Goal: Feedback & Contribution: Contribute content

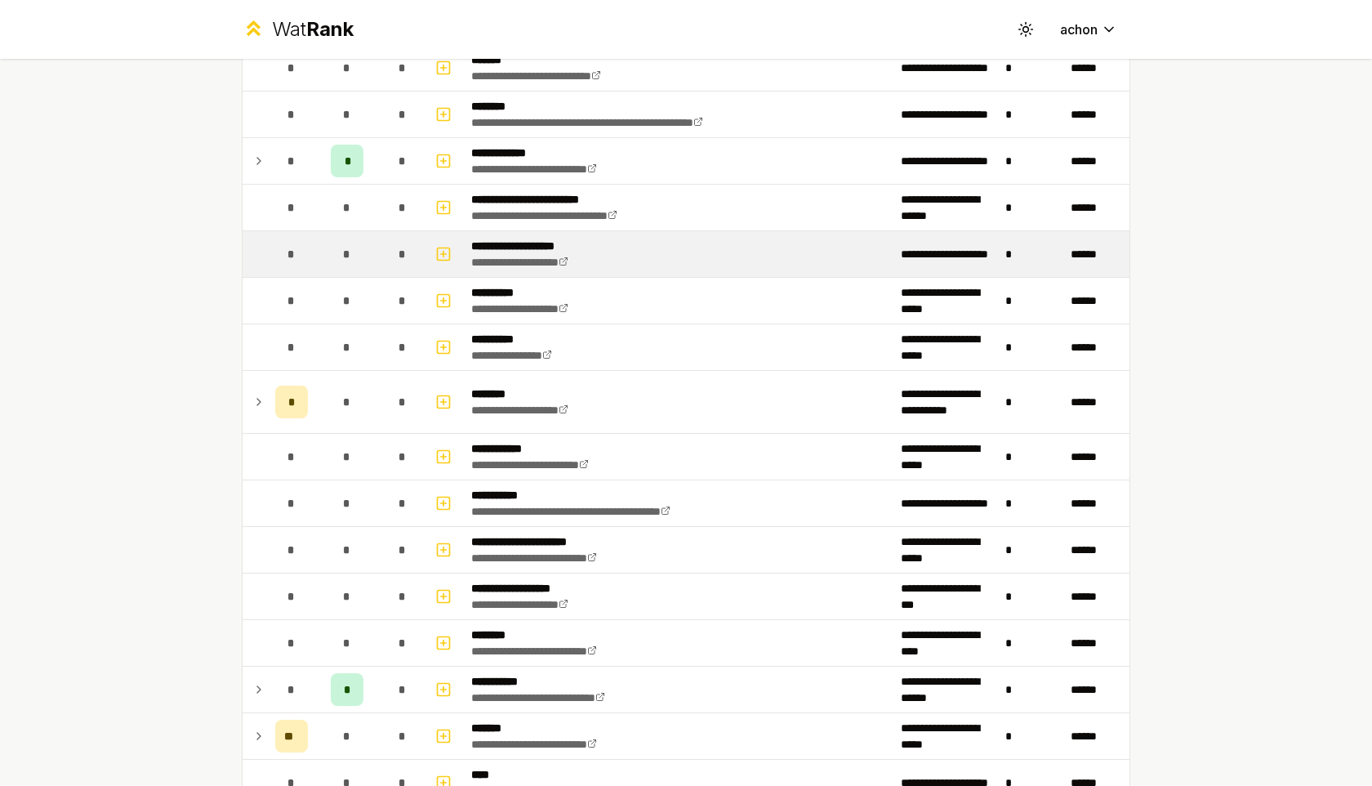
scroll to position [1371, 0]
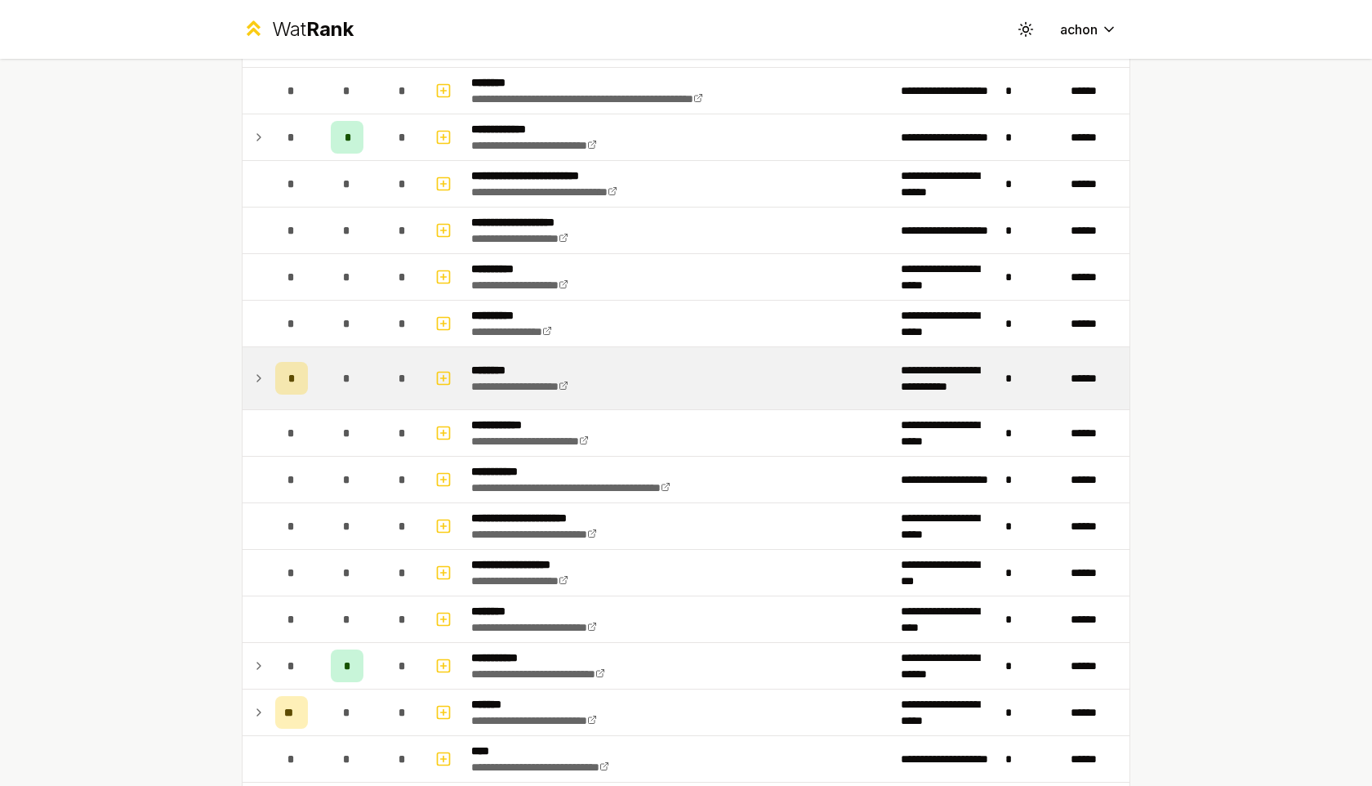
click at [292, 380] on span "*" at bounding box center [291, 378] width 7 height 16
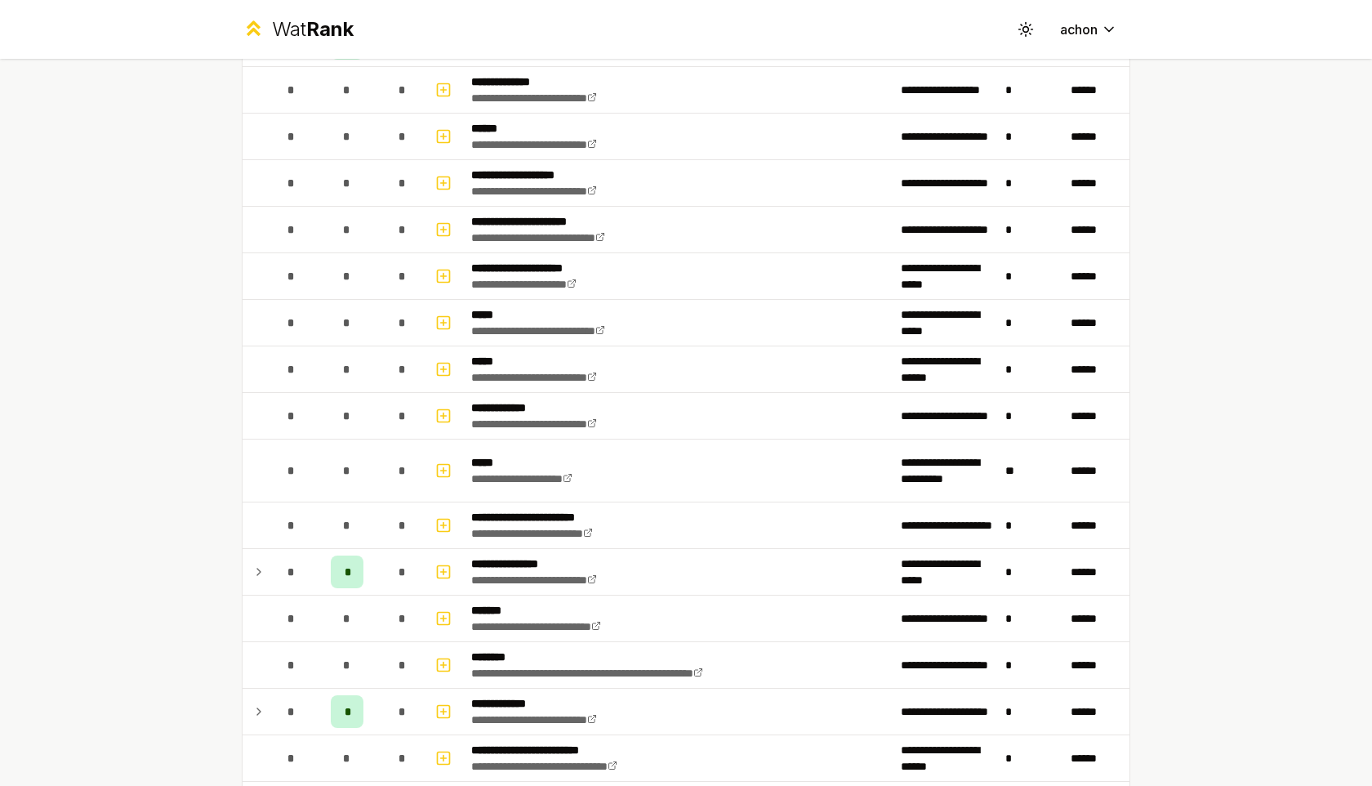
scroll to position [1364, 0]
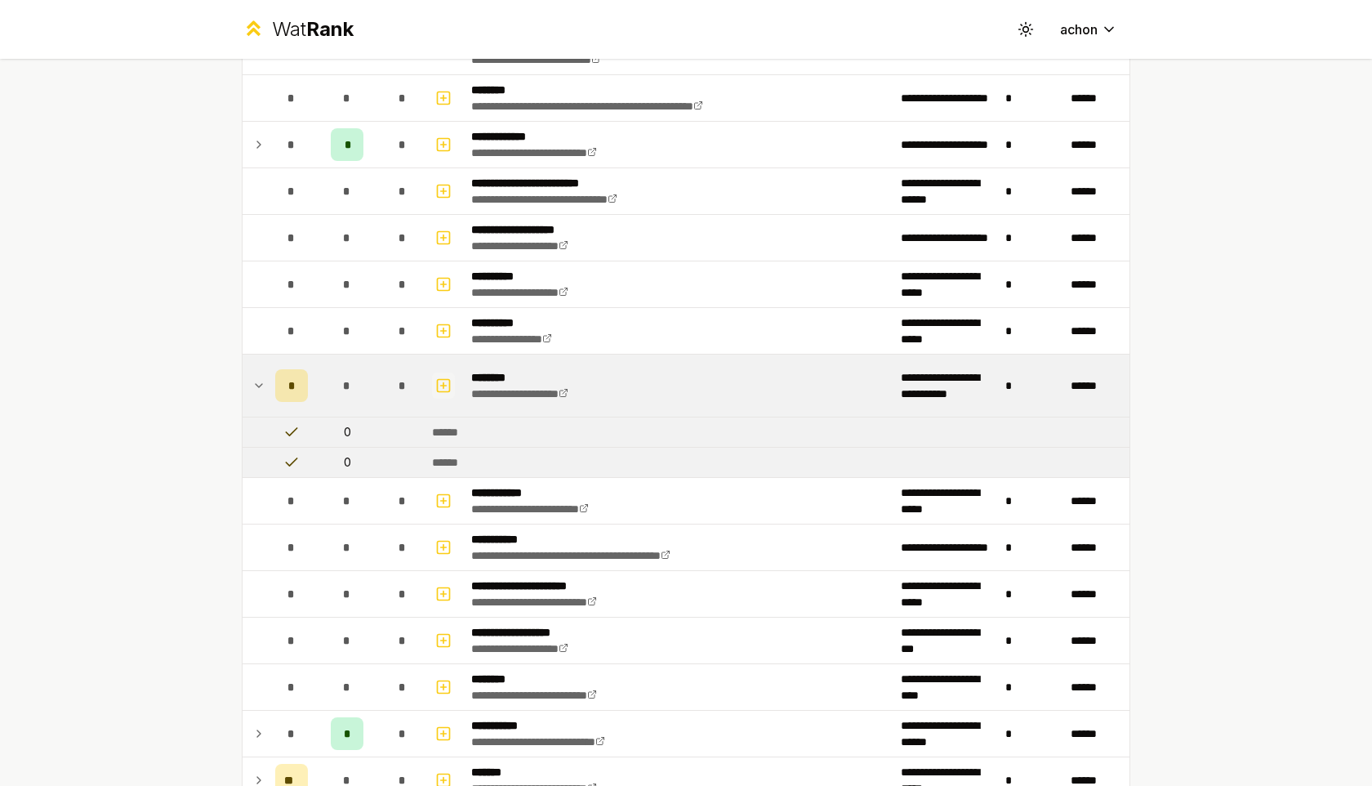
click at [446, 379] on icon "button" at bounding box center [443, 386] width 16 height 20
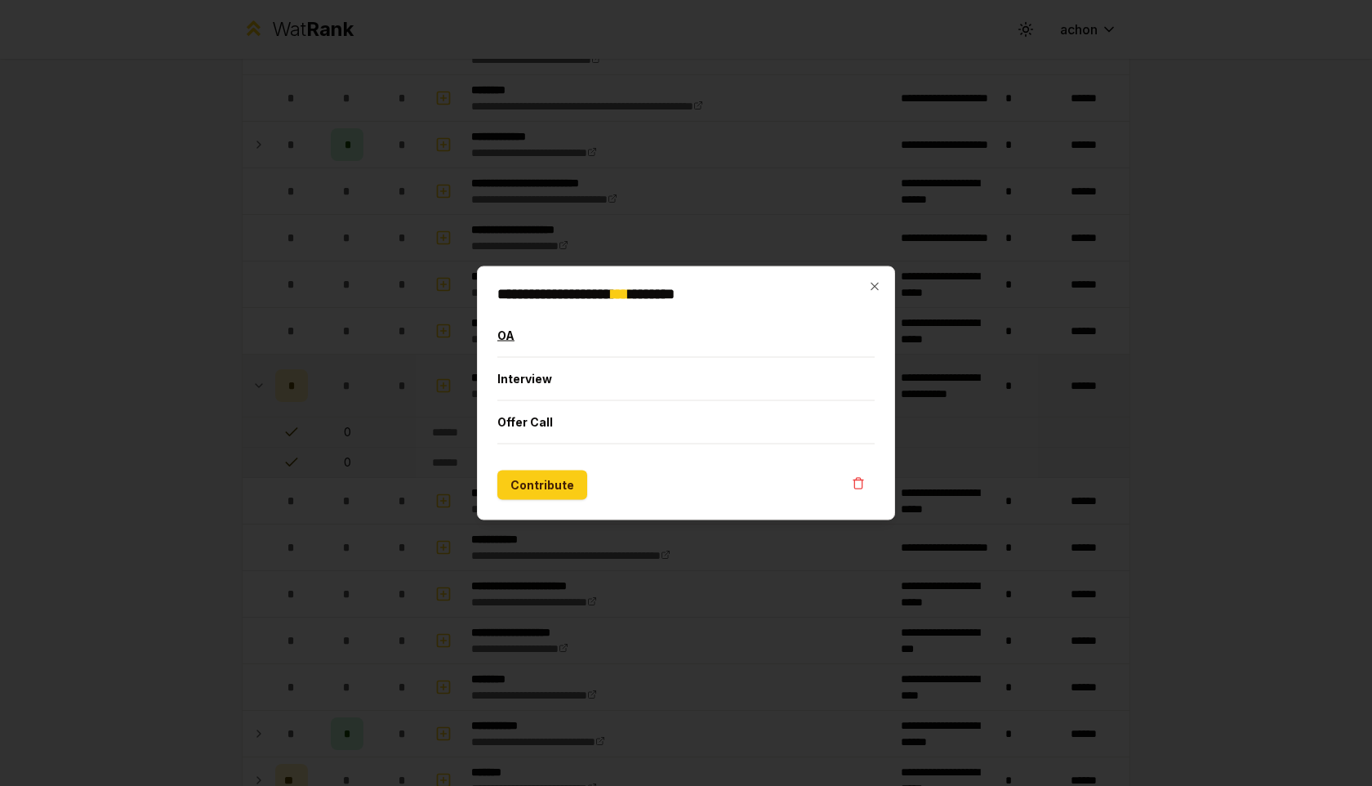
click at [523, 338] on button "OA" at bounding box center [685, 335] width 377 height 42
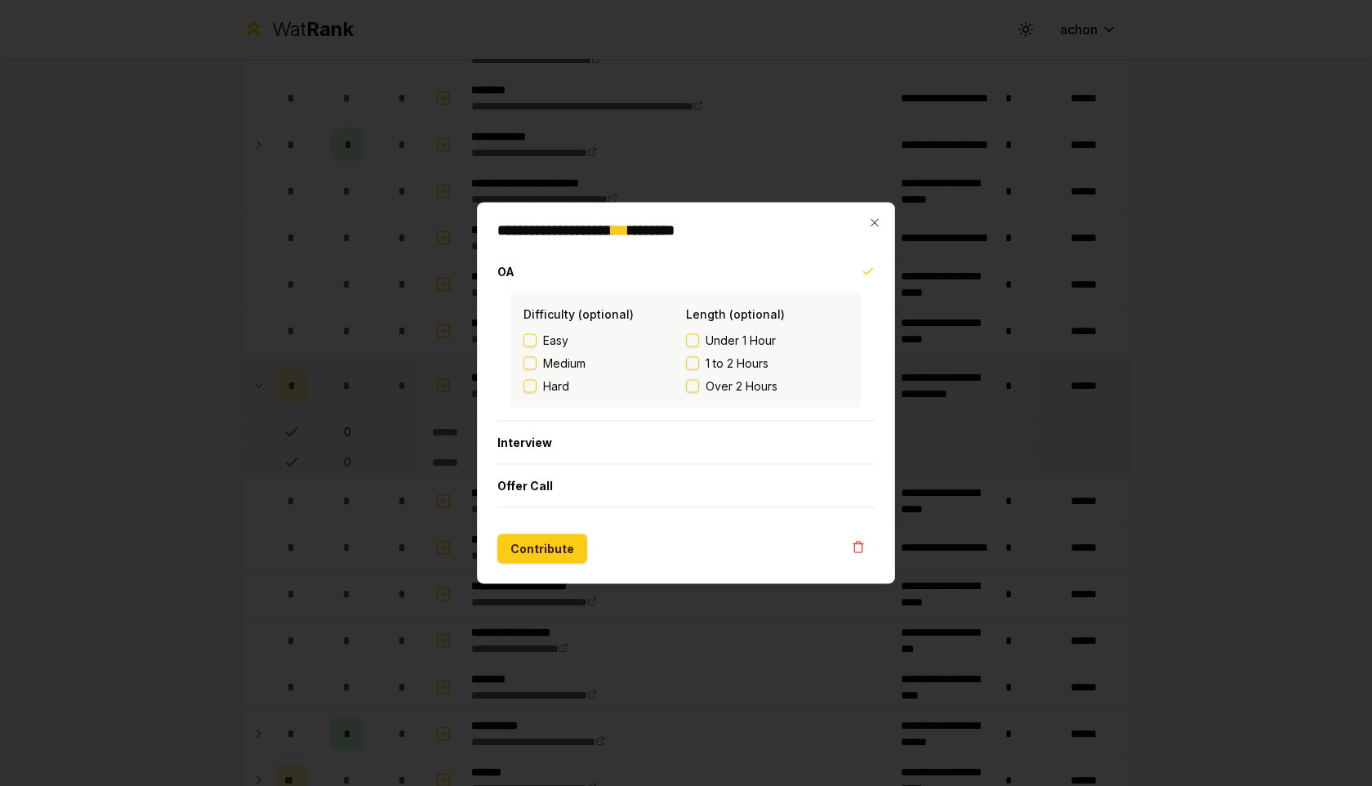
click at [877, 209] on div "**********" at bounding box center [686, 393] width 418 height 381
click at [877, 210] on div "**********" at bounding box center [686, 393] width 418 height 381
click at [536, 542] on button "Contribute" at bounding box center [542, 548] width 90 height 29
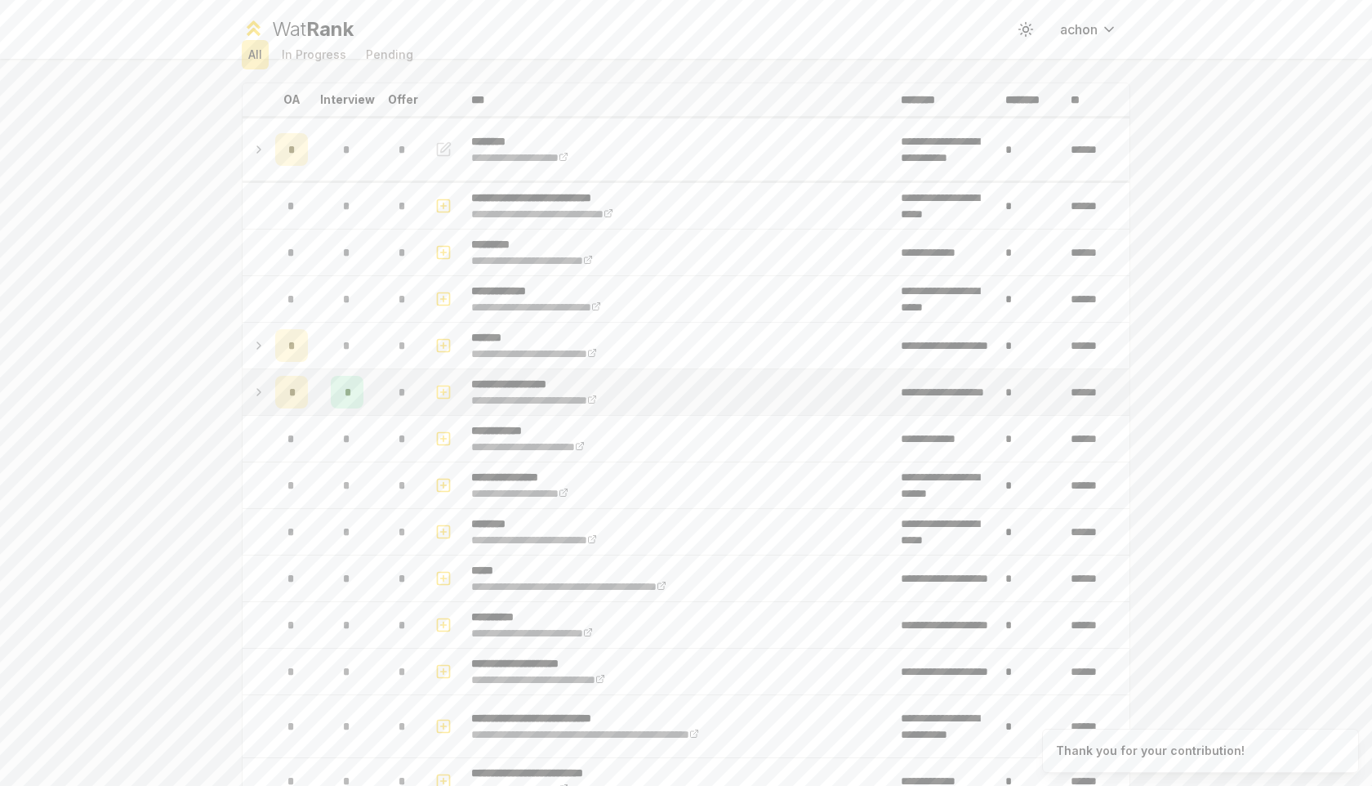
scroll to position [114, 0]
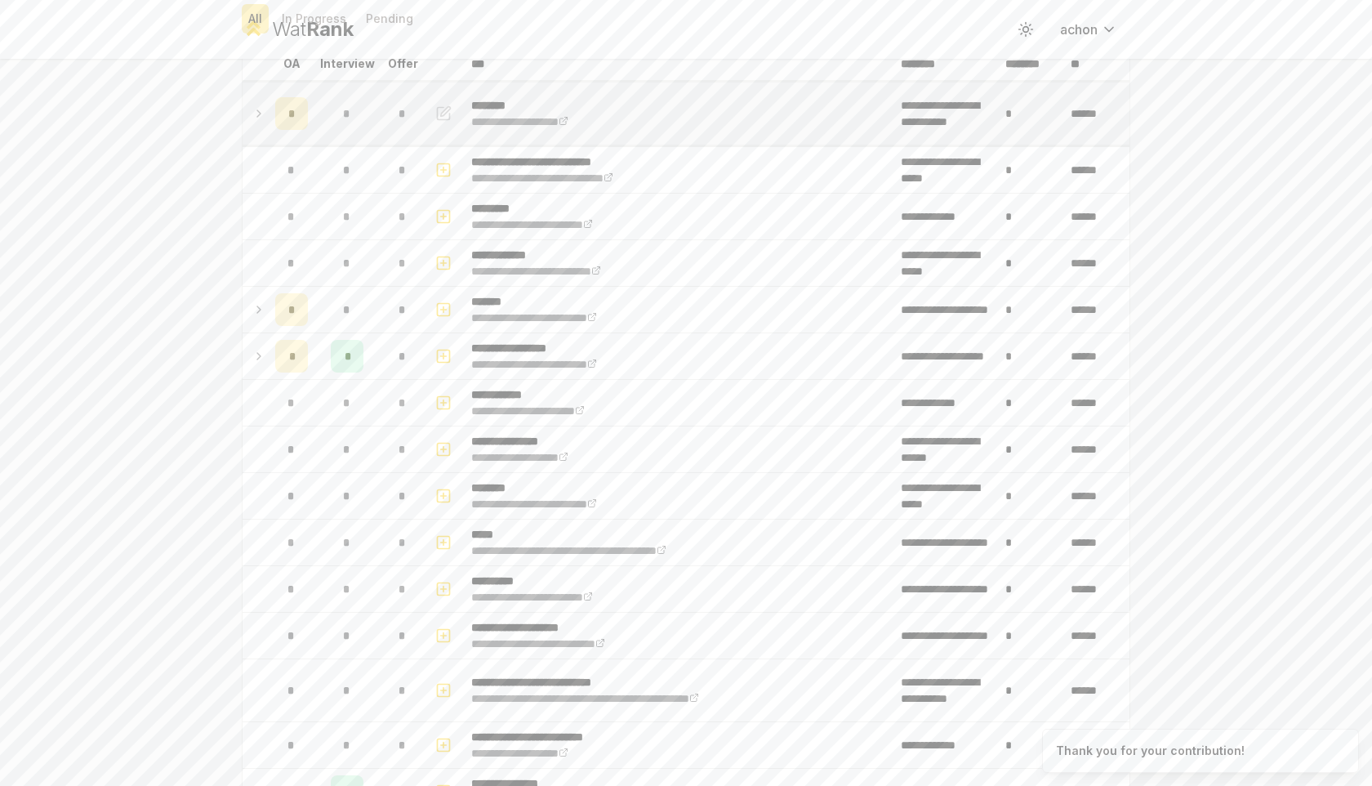
click at [272, 113] on td "*" at bounding box center [292, 113] width 46 height 62
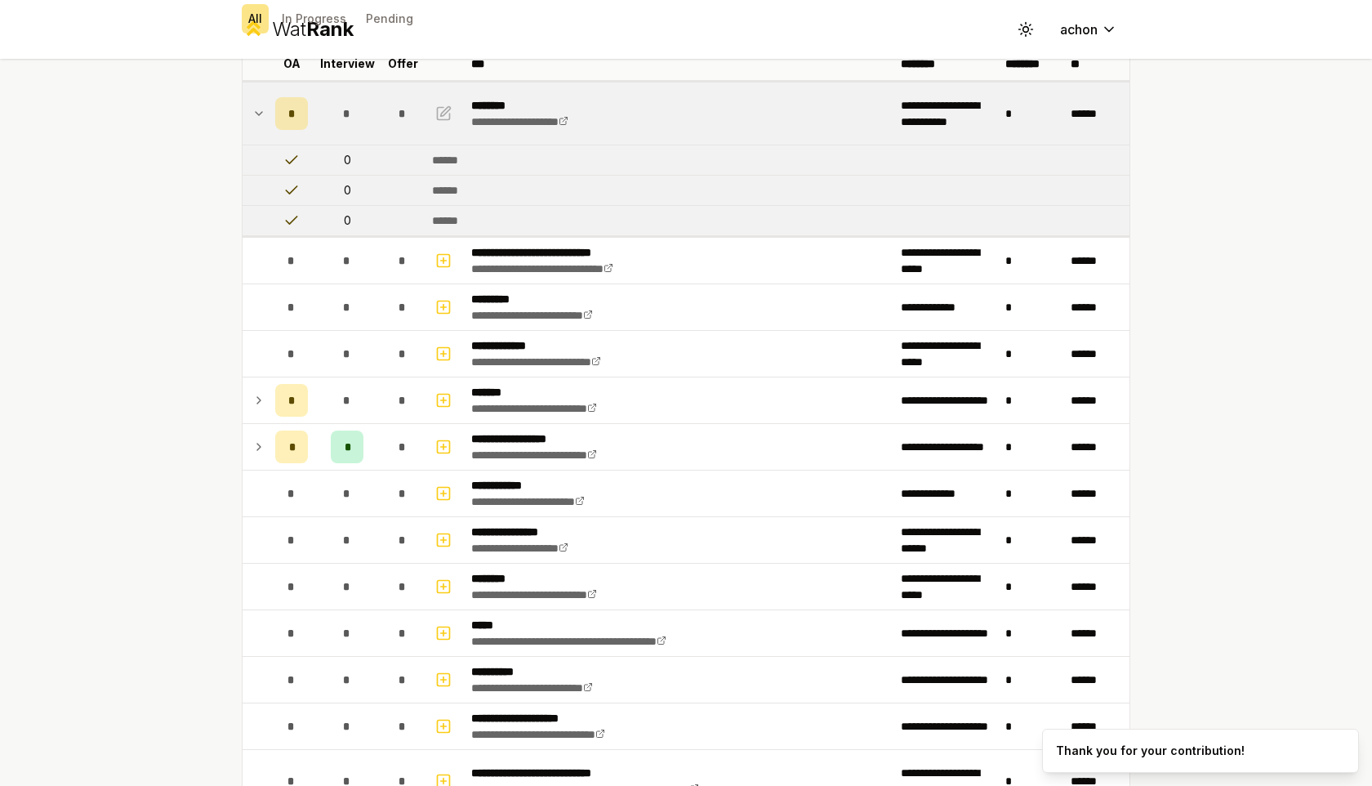
click at [272, 113] on td "*" at bounding box center [292, 113] width 46 height 62
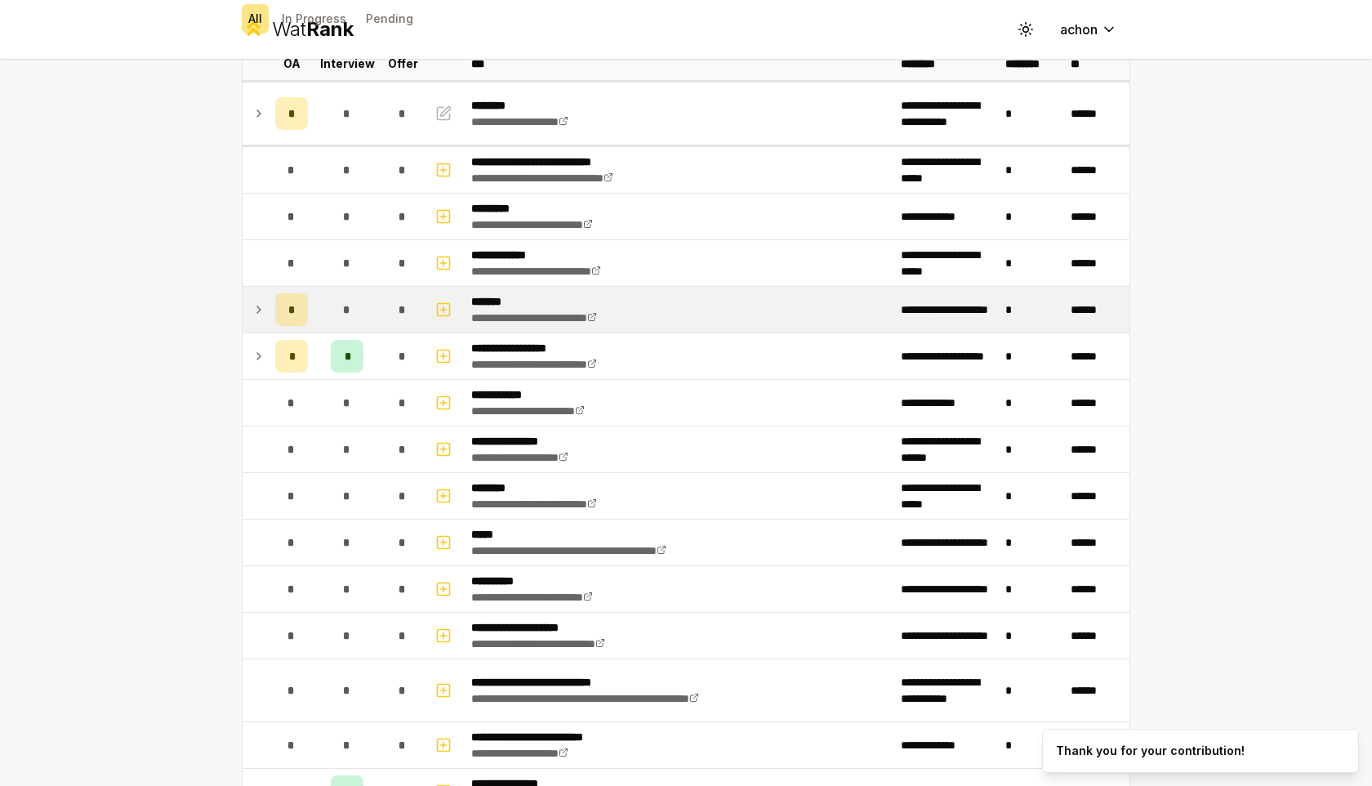
click at [258, 305] on icon at bounding box center [258, 310] width 13 height 20
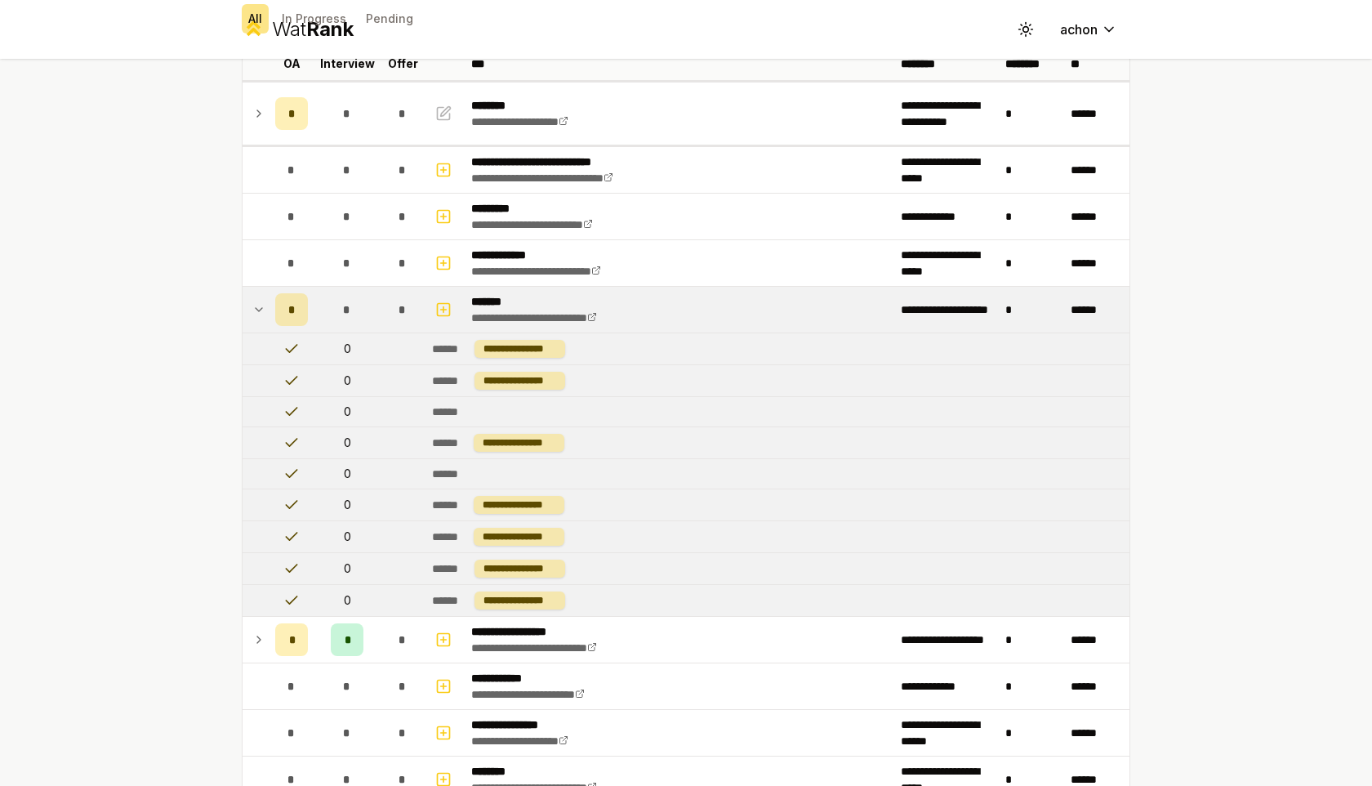
click at [258, 305] on icon at bounding box center [258, 310] width 13 height 20
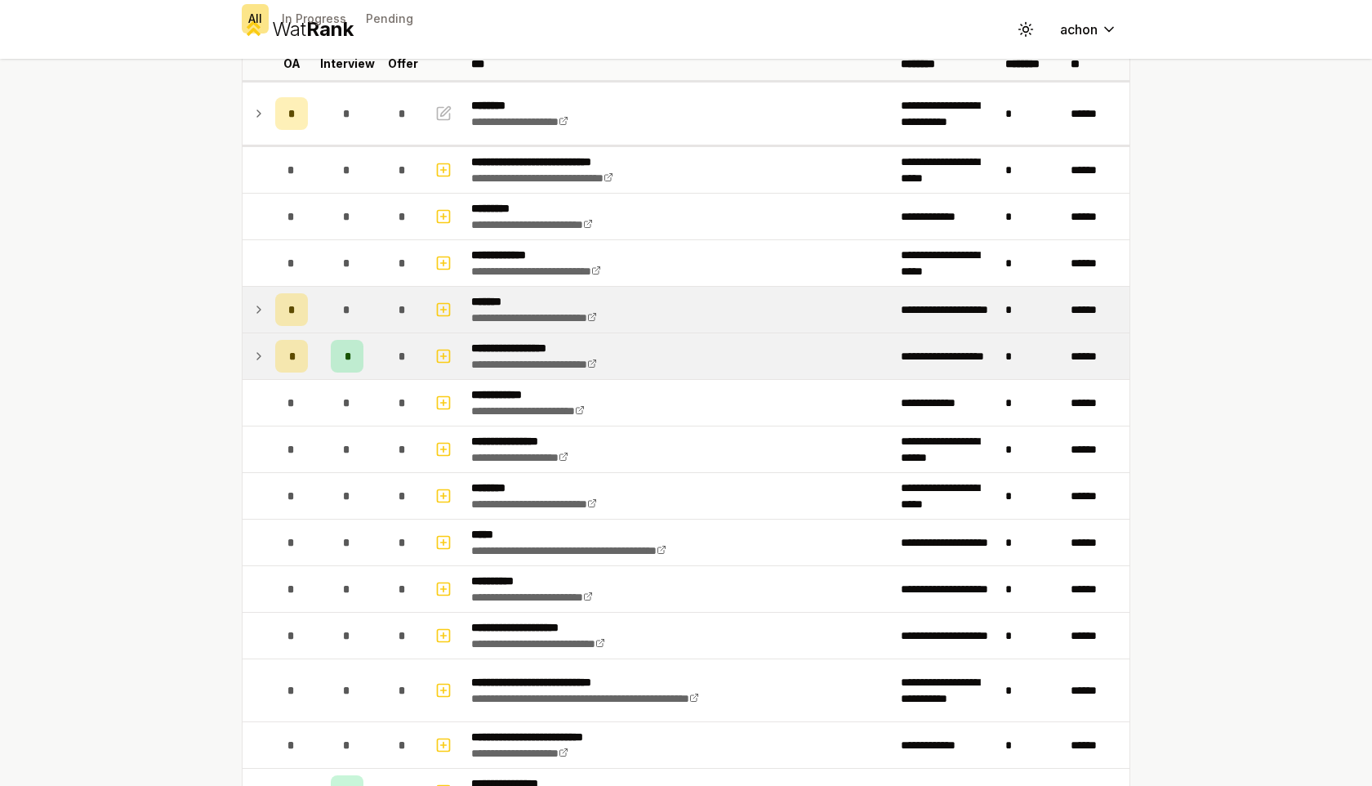
click at [262, 345] on td at bounding box center [256, 356] width 26 height 46
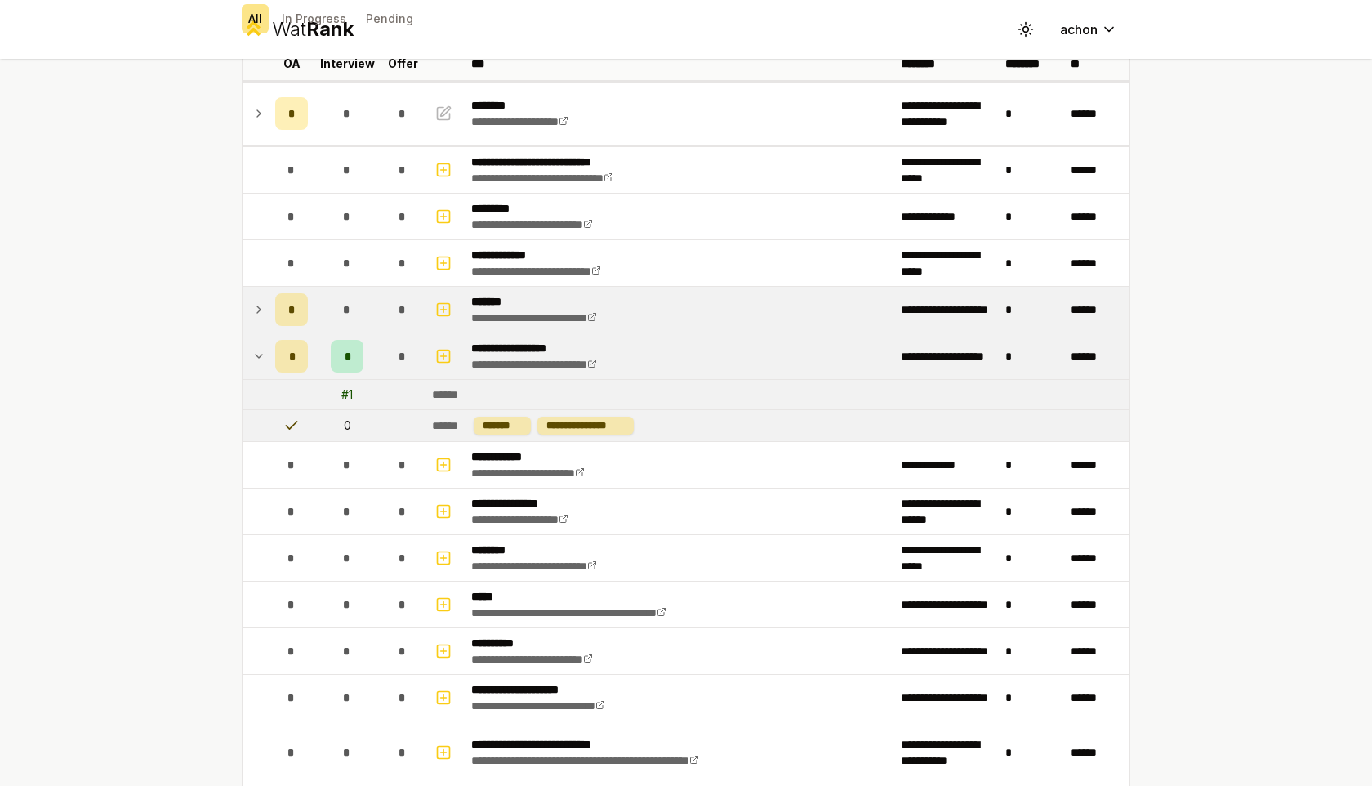
click at [261, 353] on icon at bounding box center [258, 356] width 13 height 20
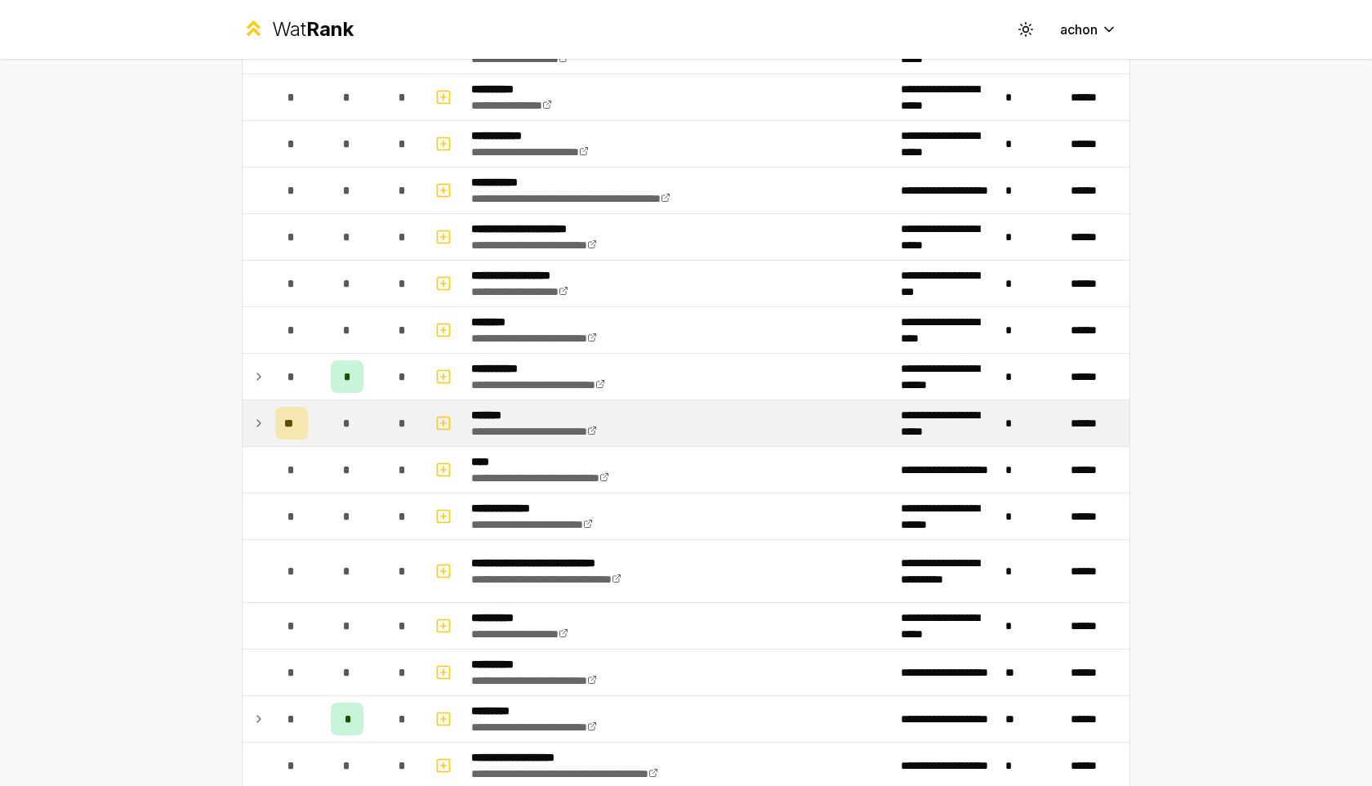
scroll to position [1669, 0]
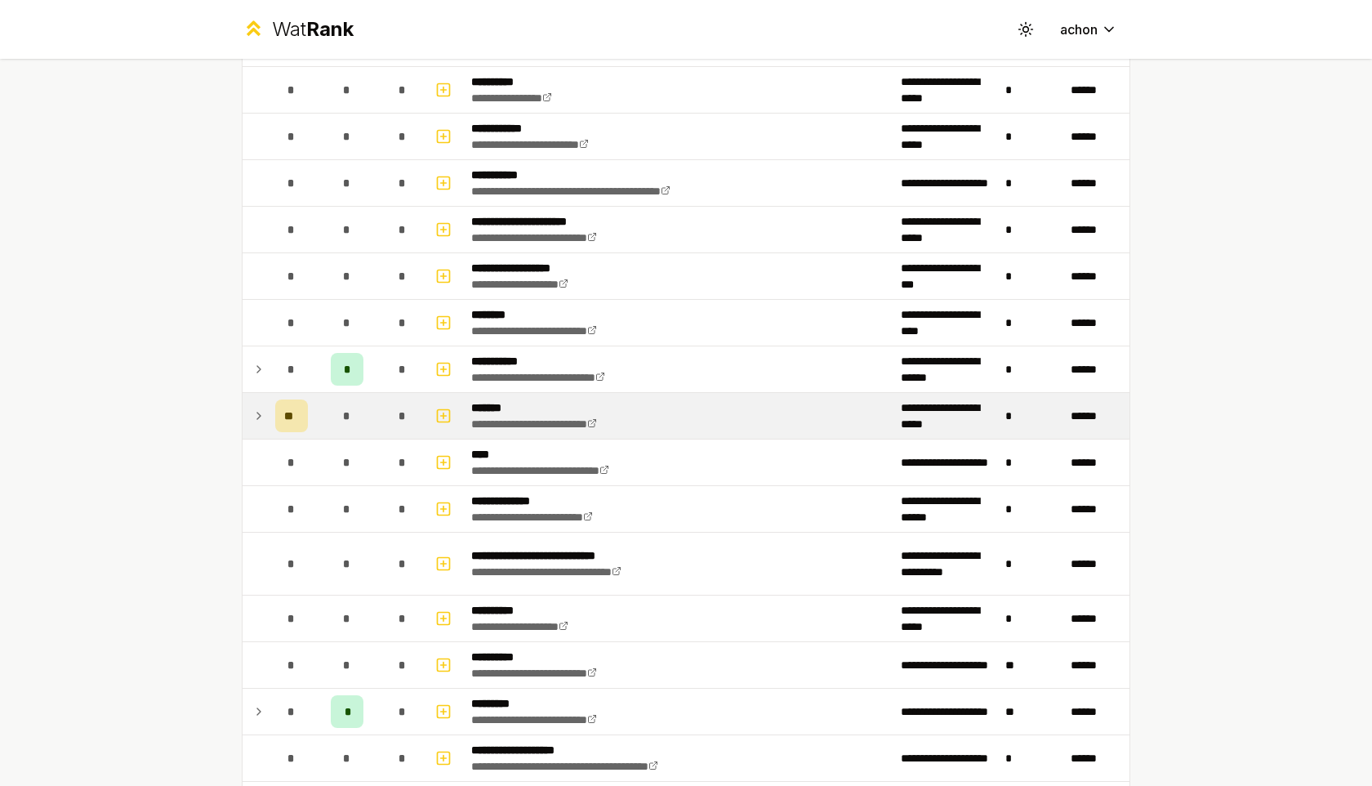
click at [253, 407] on icon at bounding box center [258, 416] width 13 height 20
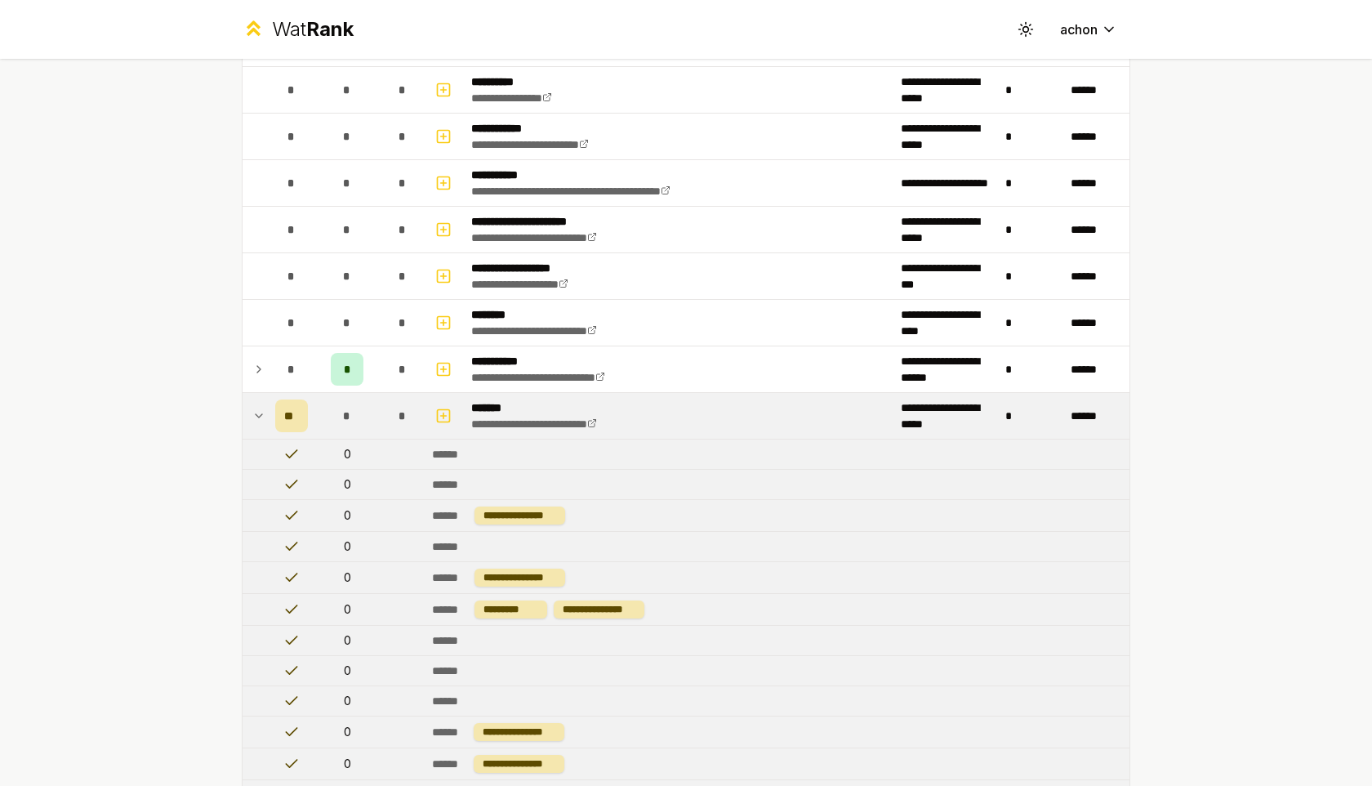
click at [257, 413] on icon at bounding box center [258, 416] width 13 height 20
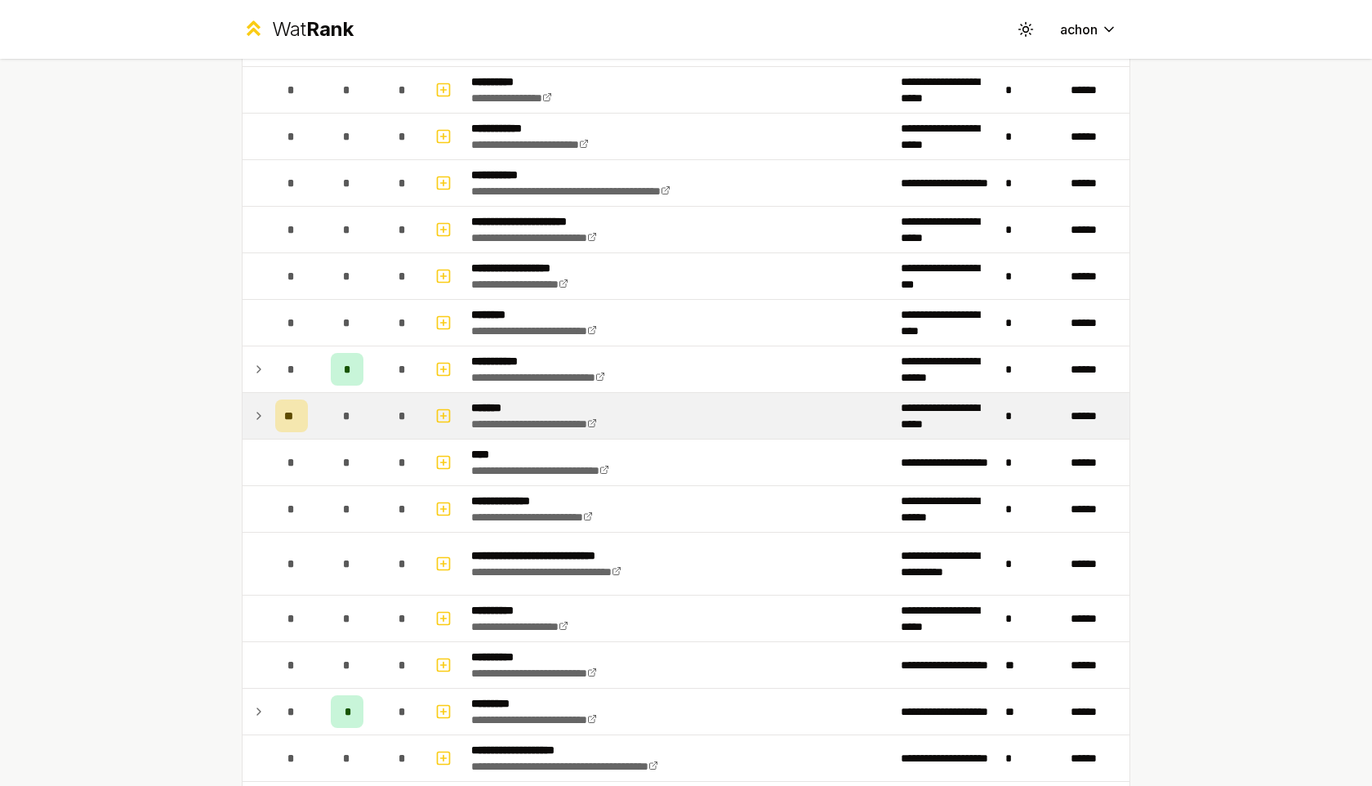
scroll to position [1922, 0]
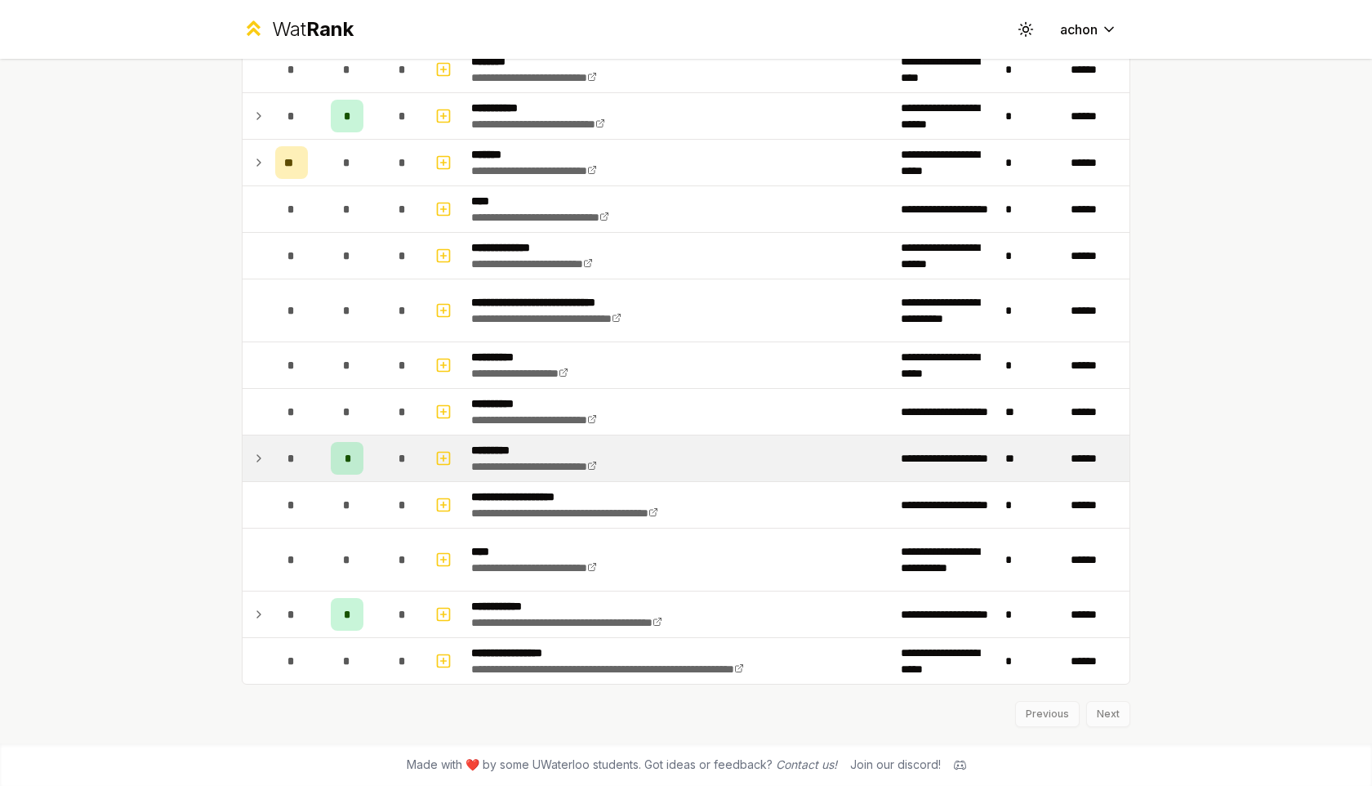
click at [261, 461] on icon at bounding box center [258, 458] width 13 height 20
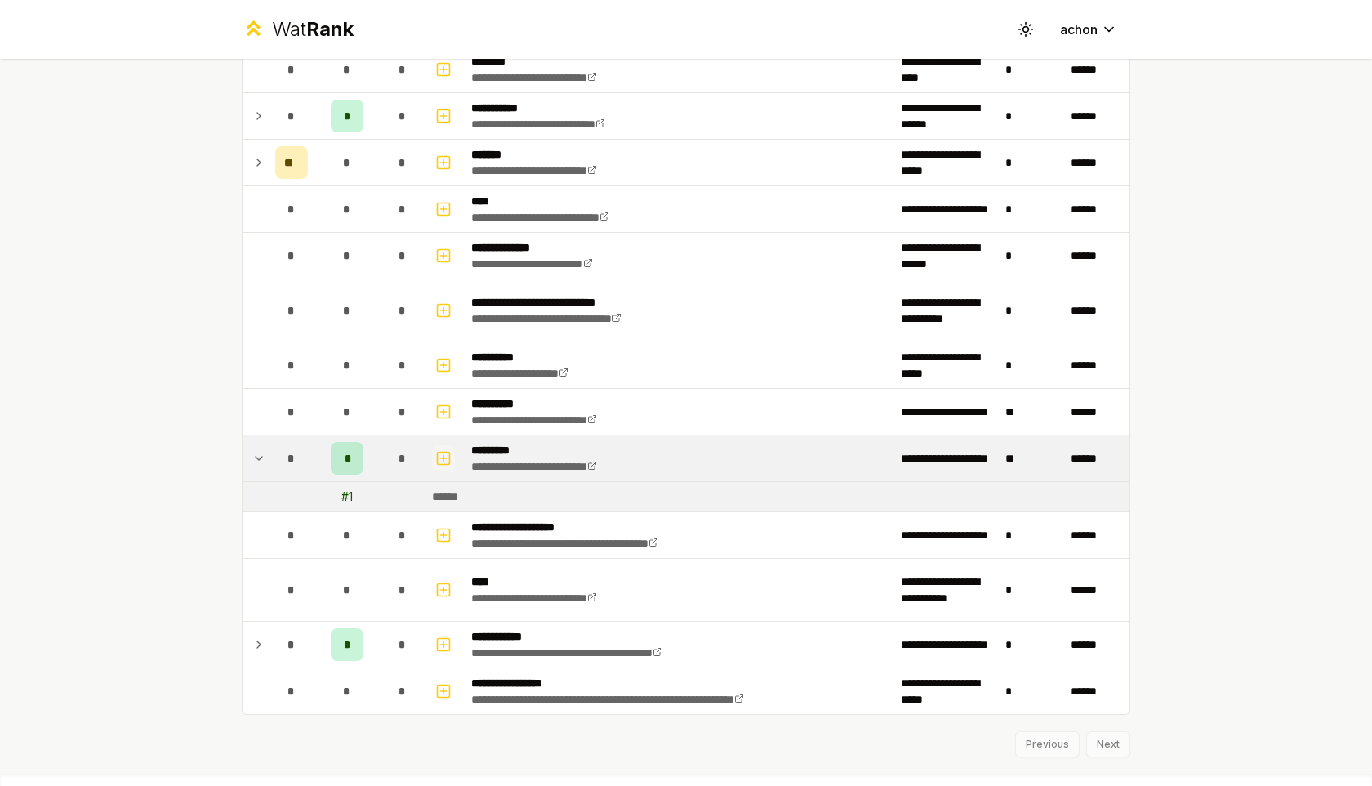
click at [450, 455] on rect "button" at bounding box center [444, 458] width 12 height 12
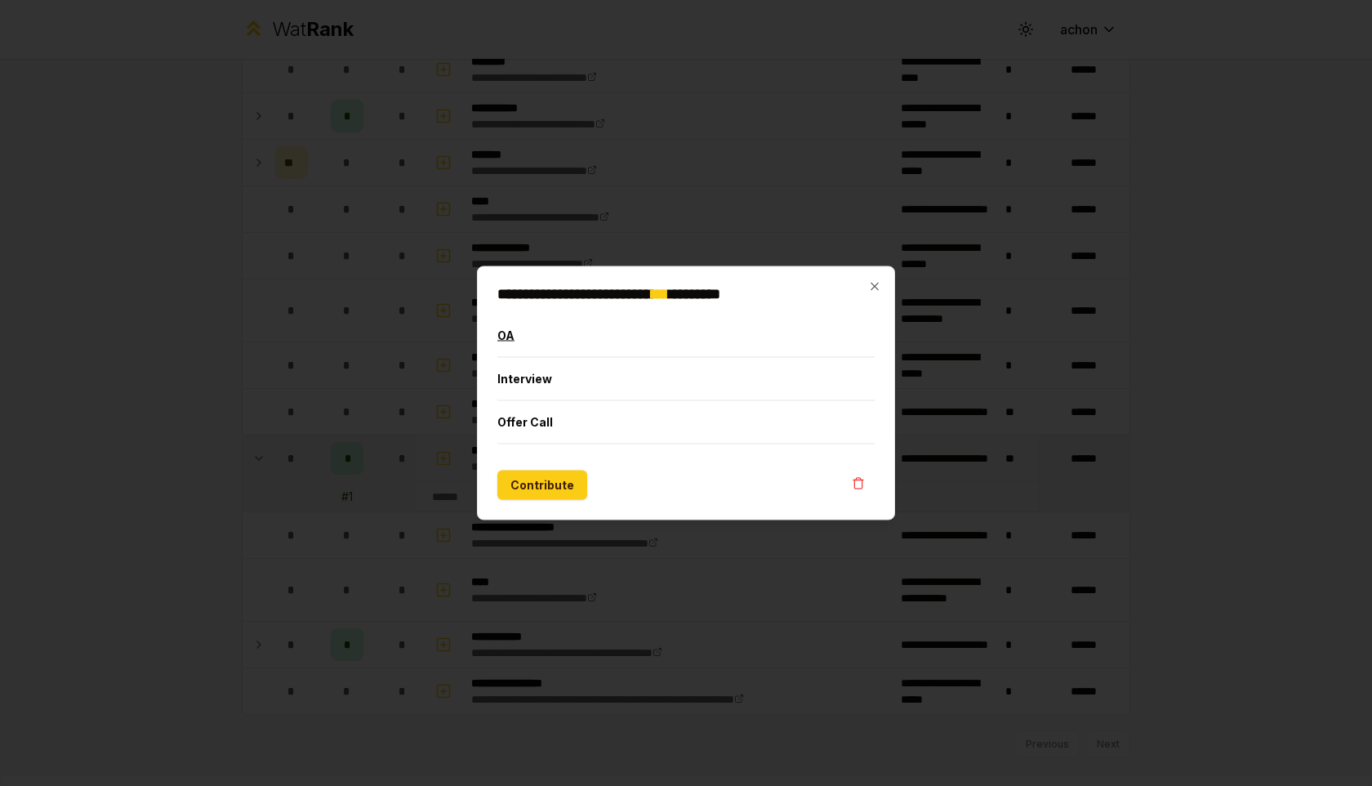
click at [532, 338] on button "OA" at bounding box center [685, 335] width 377 height 42
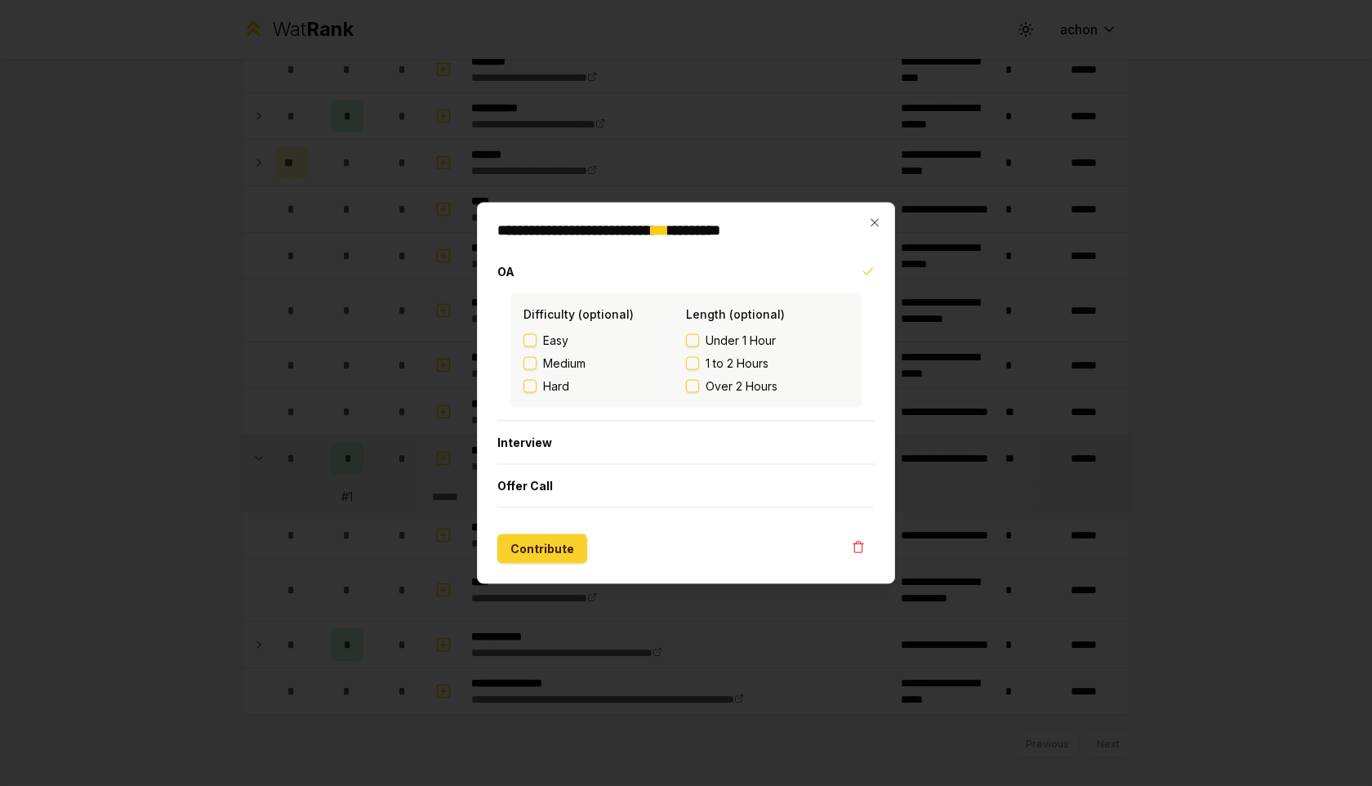
click at [541, 550] on button "Contribute" at bounding box center [542, 548] width 90 height 29
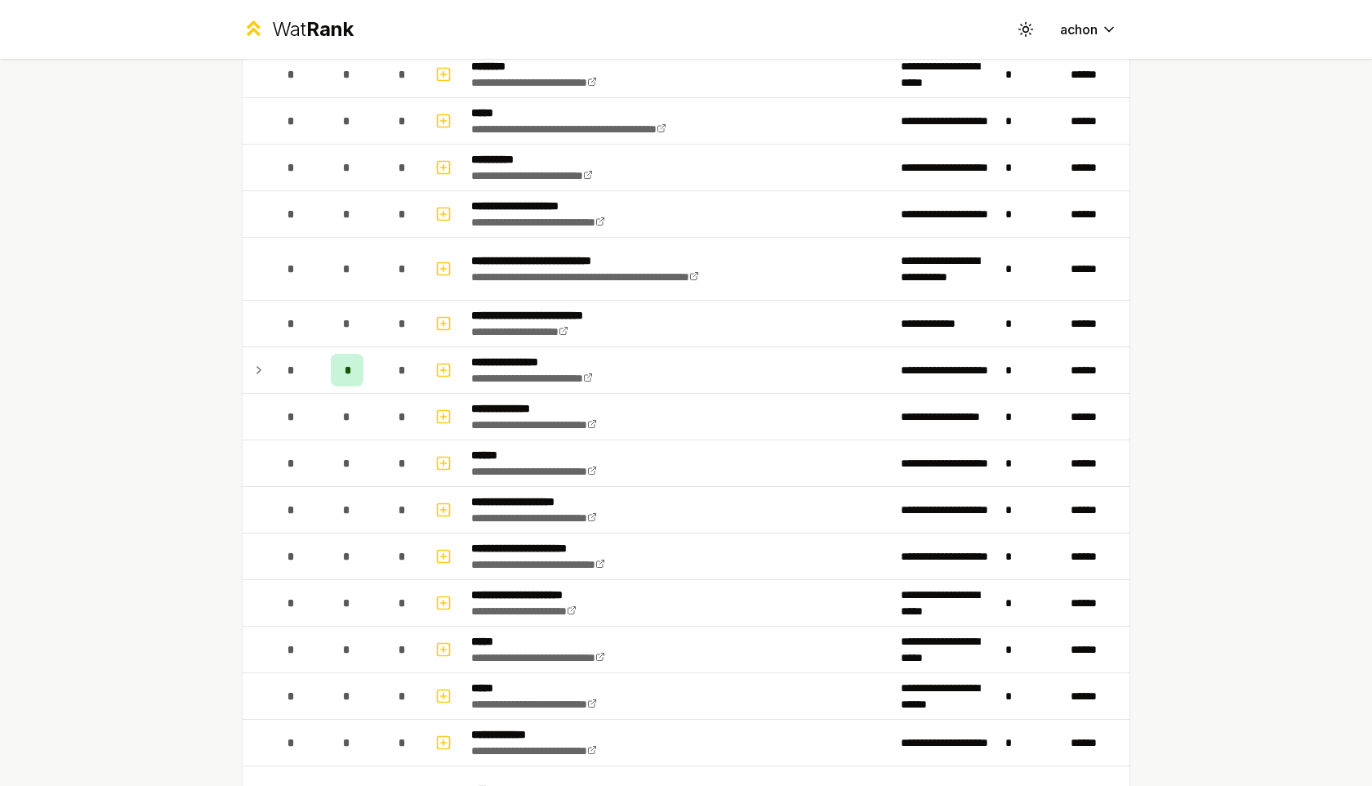
scroll to position [354, 0]
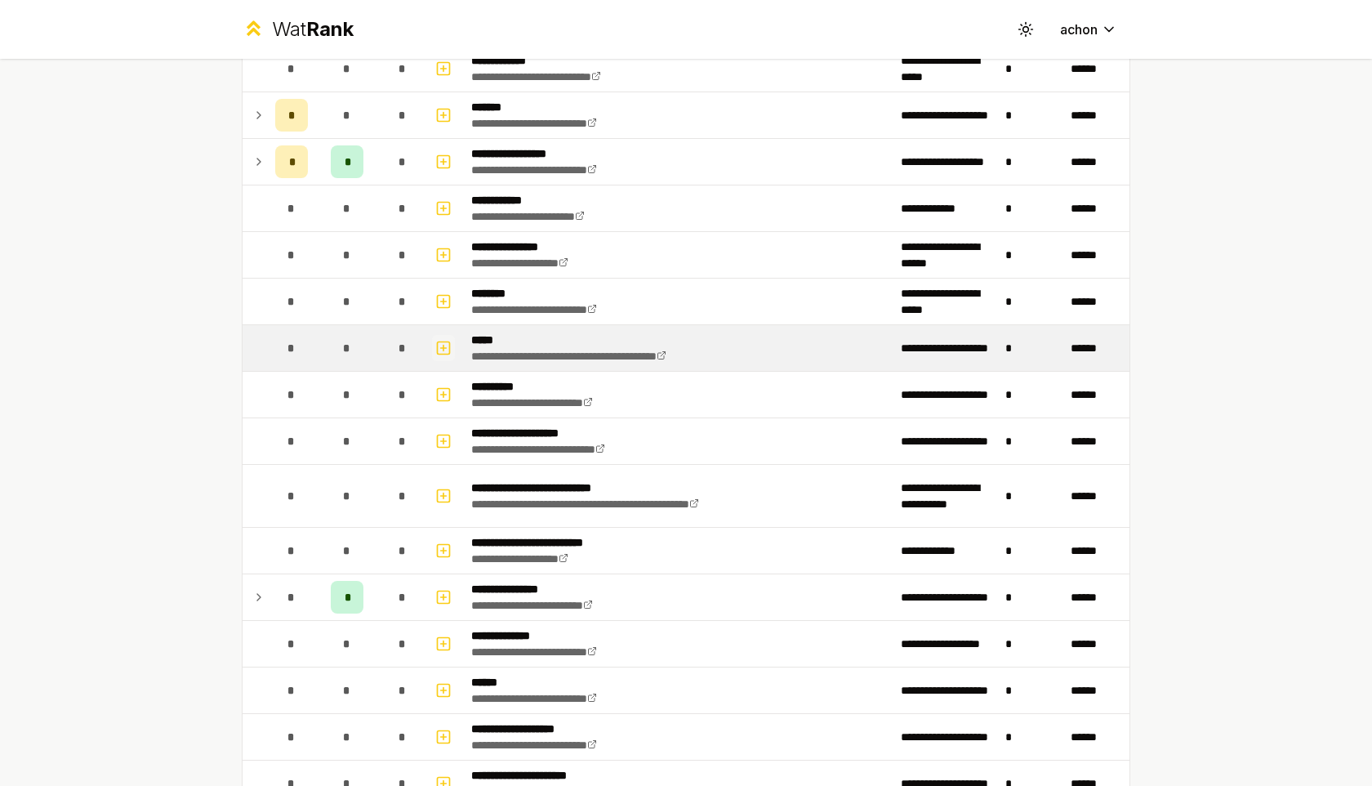
click at [443, 348] on icon "button" at bounding box center [443, 348] width 0 height 6
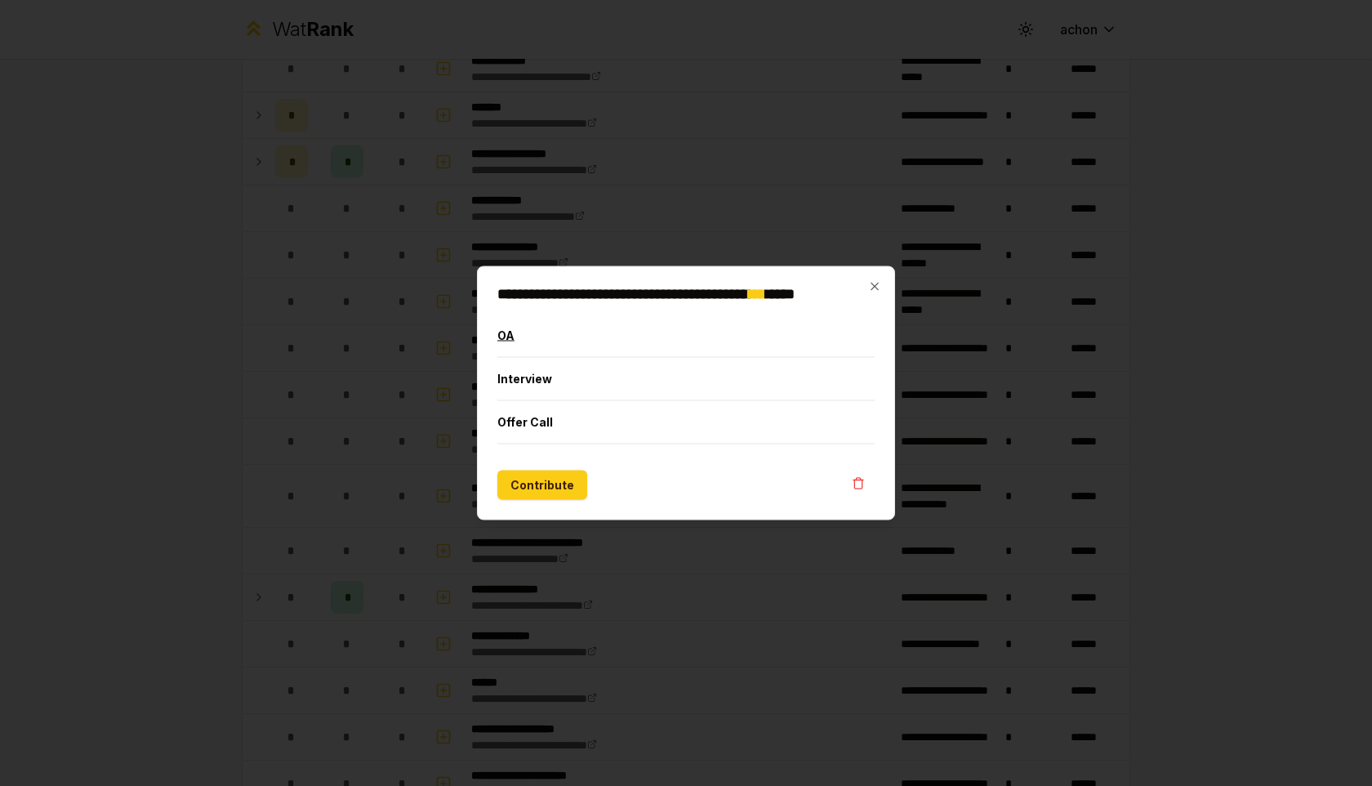
click at [514, 344] on button "OA" at bounding box center [685, 335] width 377 height 42
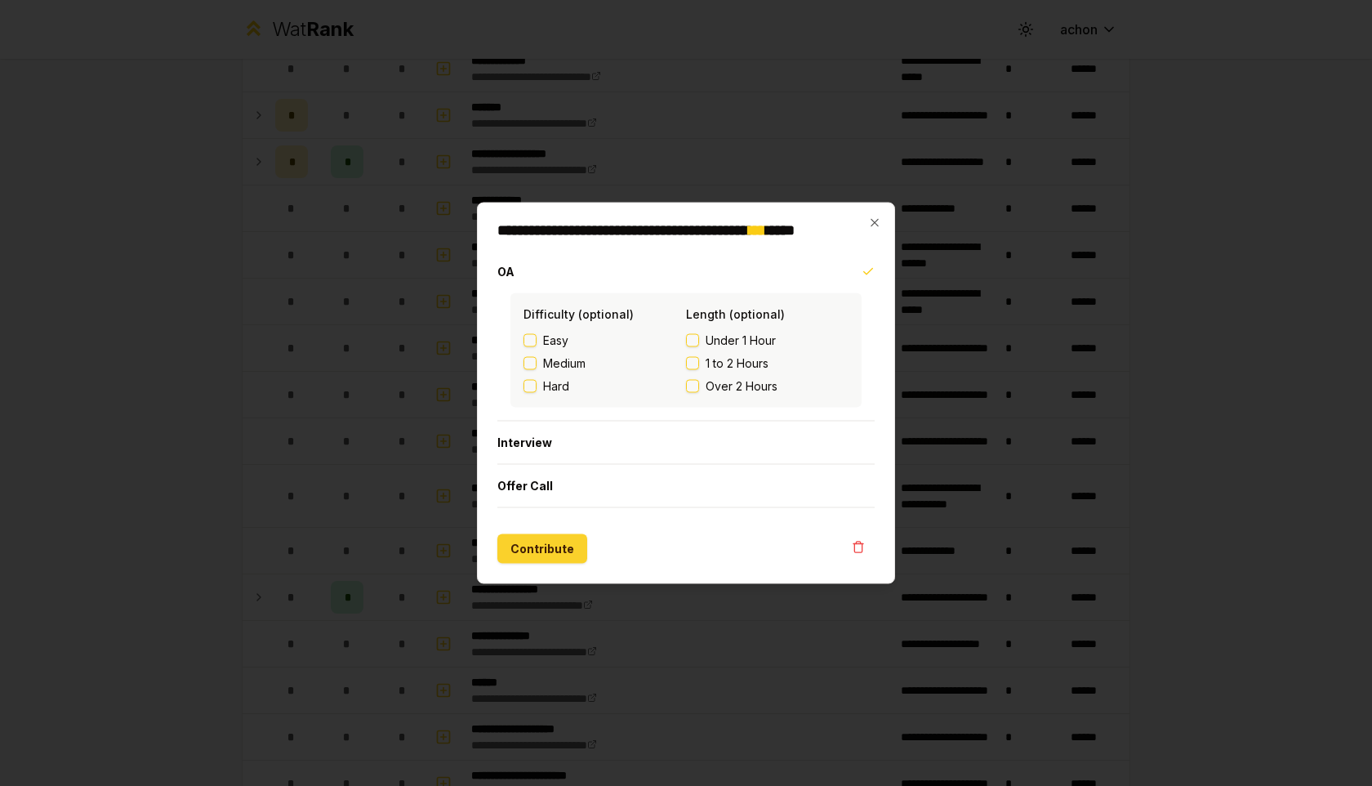
click at [530, 544] on button "Contribute" at bounding box center [542, 548] width 90 height 29
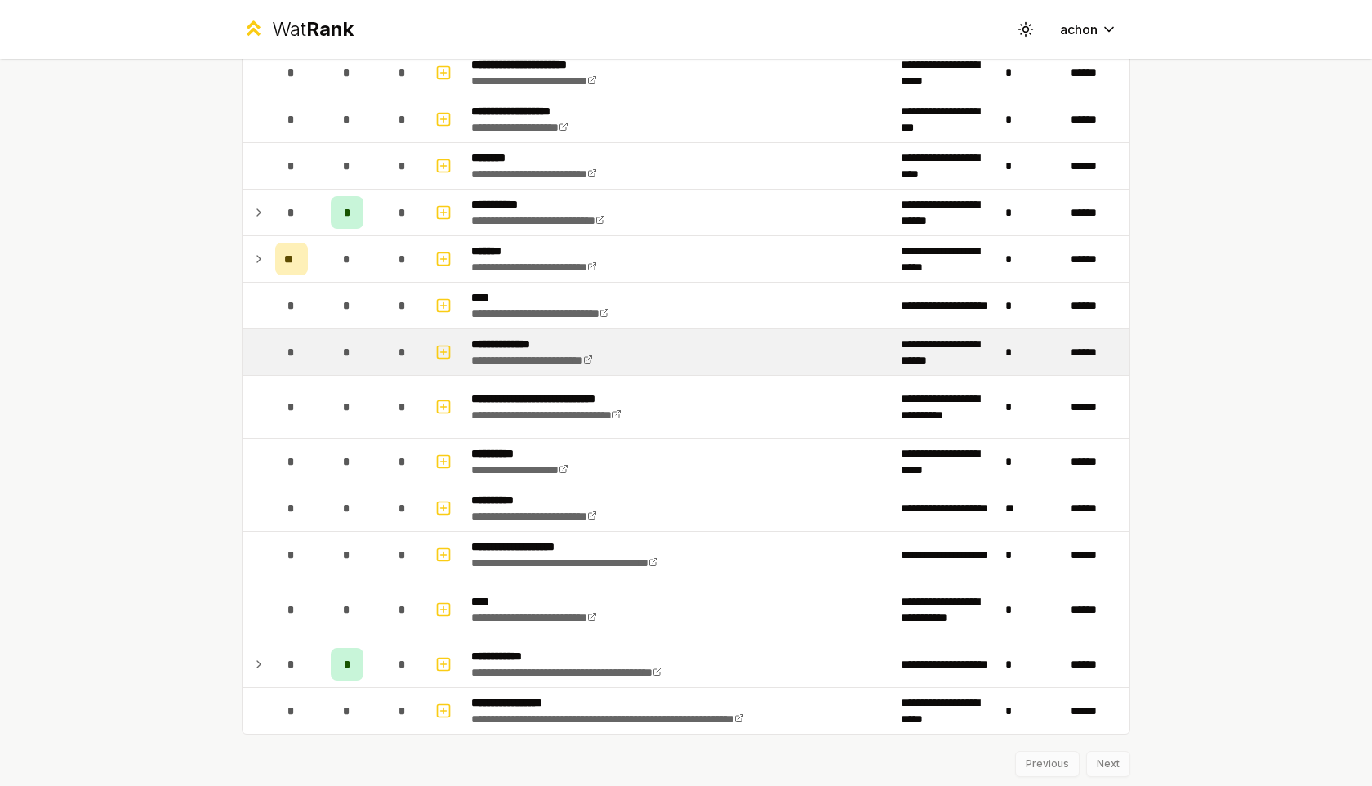
scroll to position [1922, 0]
